Goal: Task Accomplishment & Management: Complete application form

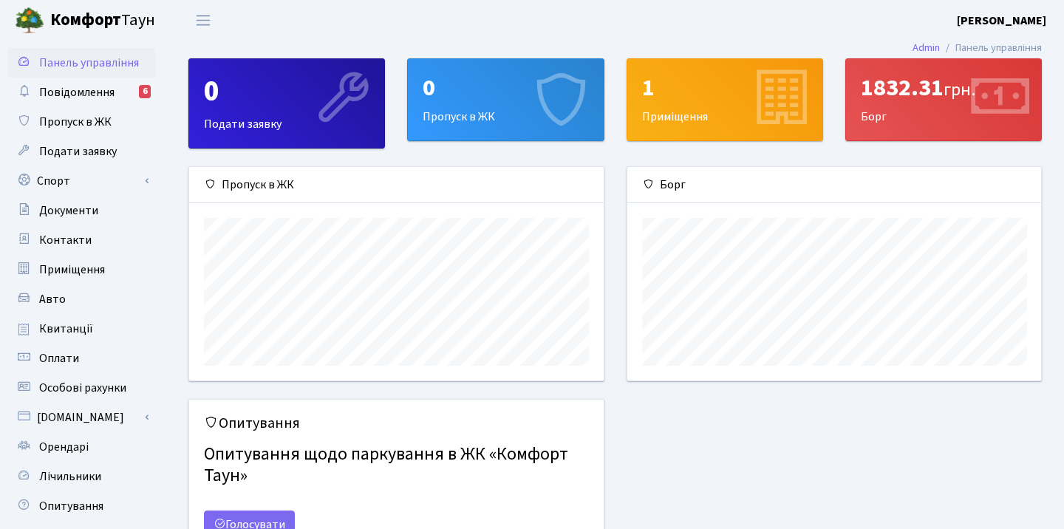
scroll to position [214, 414]
click at [468, 99] on div "0" at bounding box center [506, 88] width 166 height 28
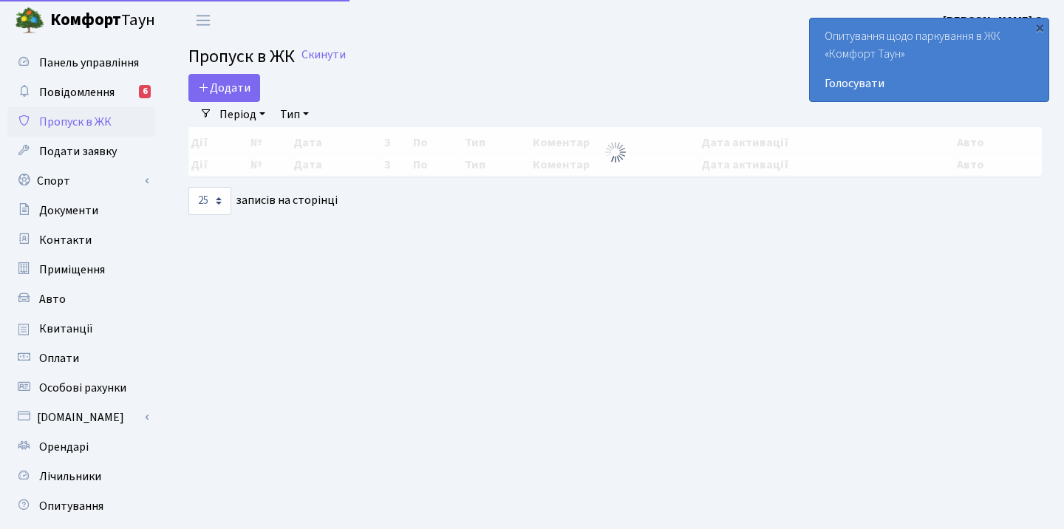
select select "25"
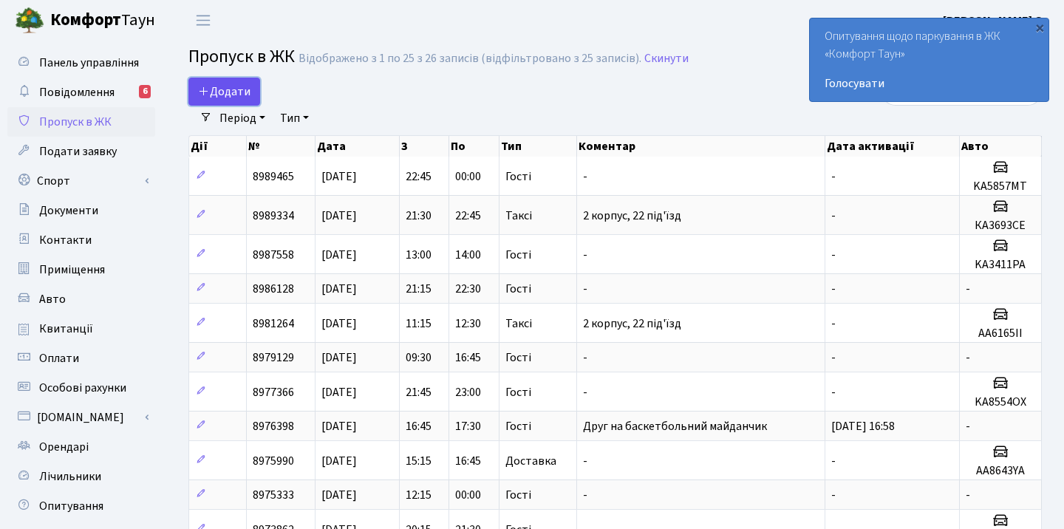
click at [222, 87] on span "Додати" at bounding box center [224, 91] width 52 height 16
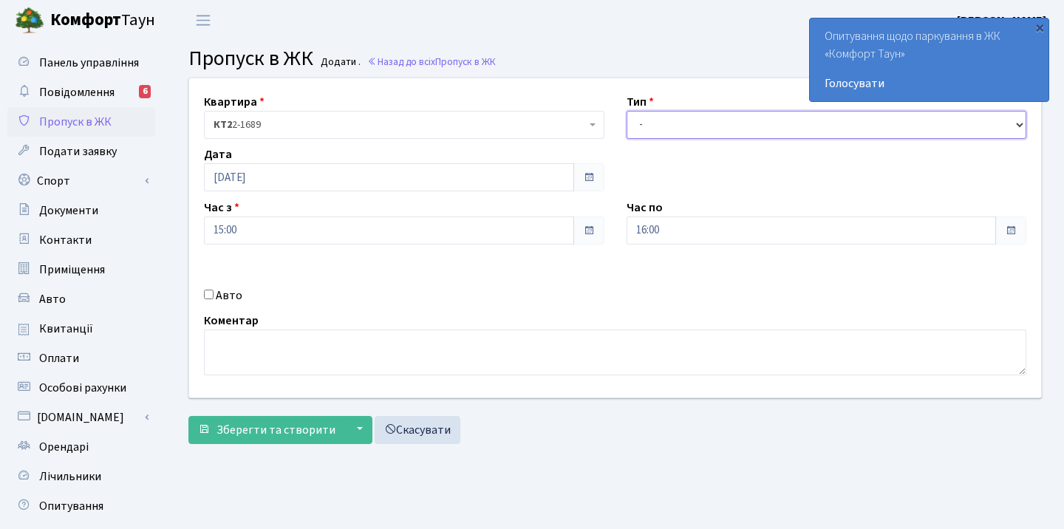
click at [678, 115] on select "- Доставка Таксі Гості Сервіс" at bounding box center [827, 125] width 400 height 28
select select "1"
click at [206, 295] on input "Авто" at bounding box center [209, 295] width 10 height 10
checkbox input "true"
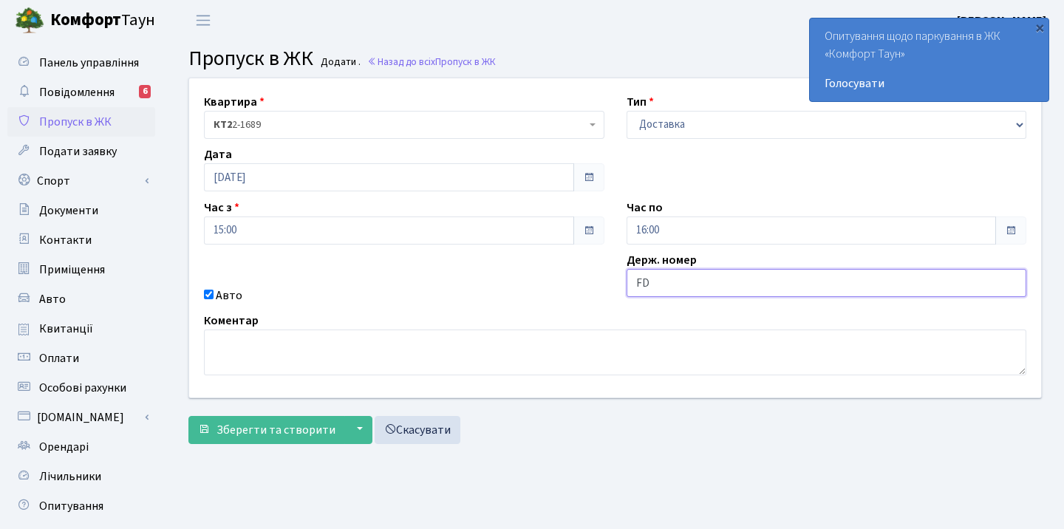
type input "F"
type input "AB4091CI"
click at [575, 277] on div "Квартира <b>КТ2</b>&nbsp;&nbsp;&nbsp;2-1689 КТ2 2-1689 Тип - Доставка Таксі Гос…" at bounding box center [615, 237] width 874 height 319
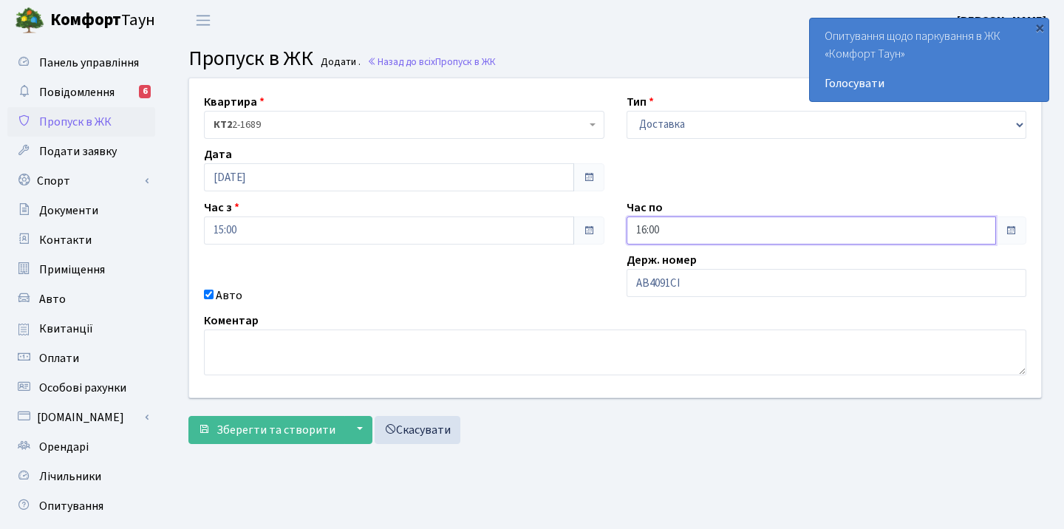
click at [709, 224] on input "16:00" at bounding box center [812, 231] width 370 height 28
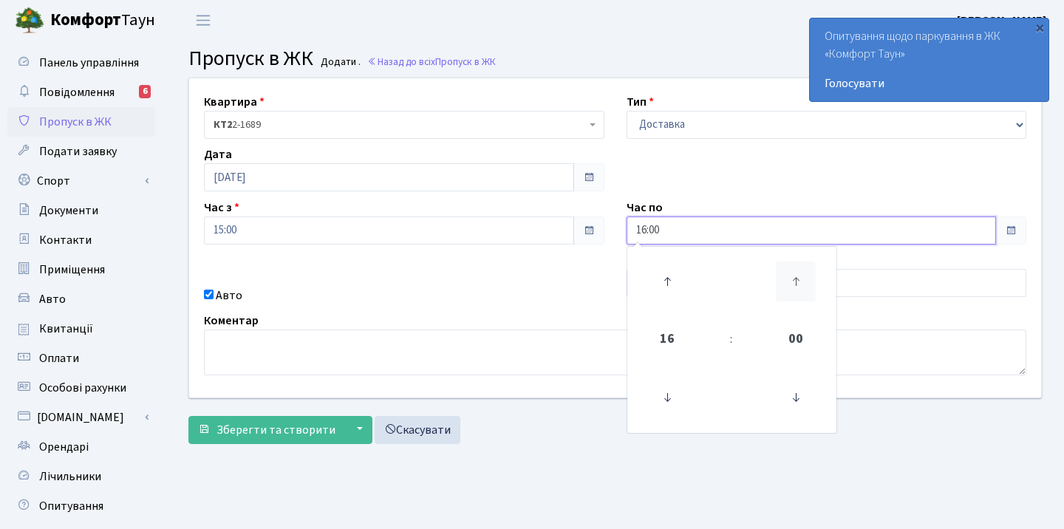
click at [791, 278] on icon at bounding box center [796, 282] width 40 height 40
click at [791, 281] on icon at bounding box center [796, 282] width 40 height 40
type input "16:45"
click at [553, 275] on div "Квартира <b>КТ2</b>&nbsp;&nbsp;&nbsp;2-1689 КТ2 2-1689 Тип - Доставка Таксі Гос…" at bounding box center [615, 237] width 874 height 319
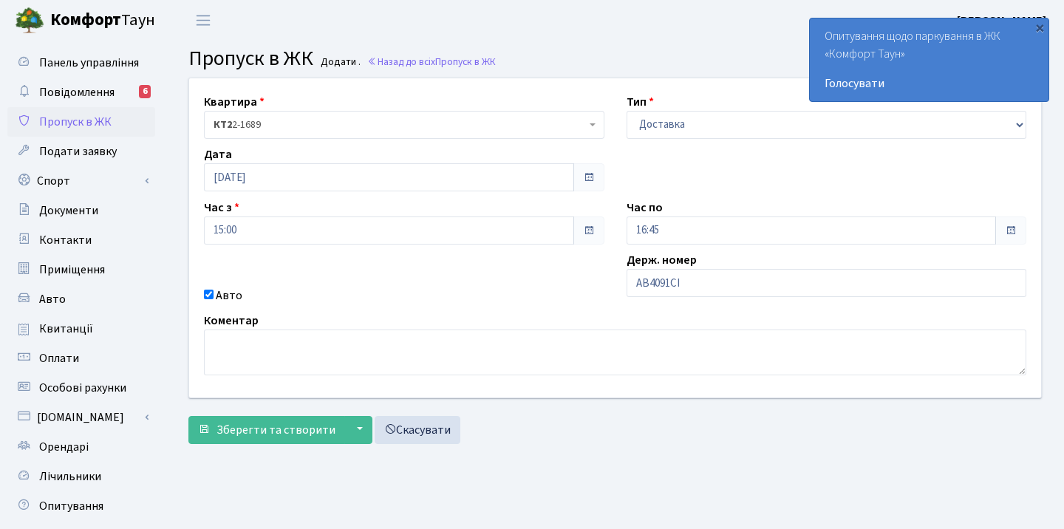
click at [367, 270] on div "Квартира <b>КТ2</b>&nbsp;&nbsp;&nbsp;2-1689 КТ2 2-1689 Тип - Доставка Таксі Гос…" at bounding box center [615, 237] width 874 height 319
click at [1044, 28] on div "×" at bounding box center [1039, 27] width 15 height 15
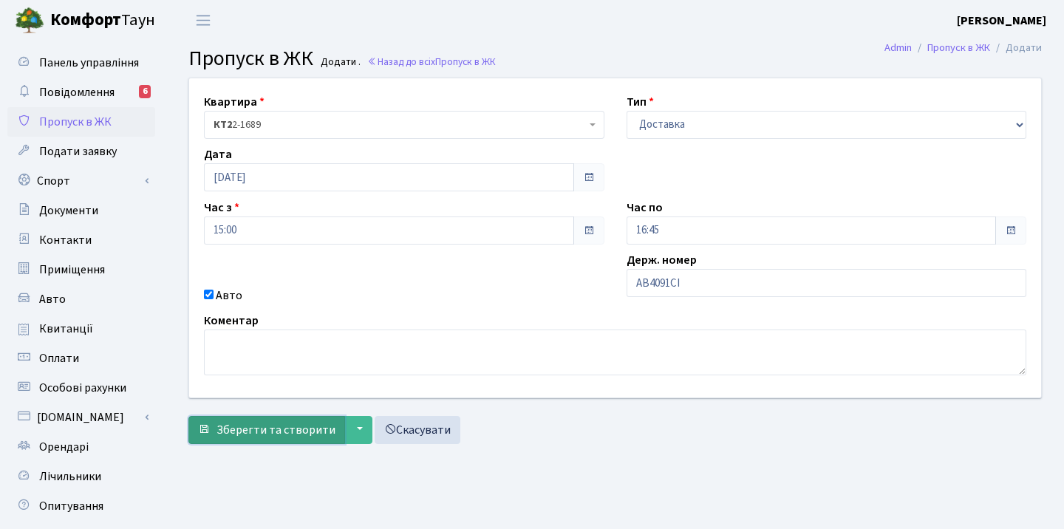
click at [277, 424] on span "Зберегти та створити" at bounding box center [276, 430] width 119 height 16
